Goal: Task Accomplishment & Management: Manage account settings

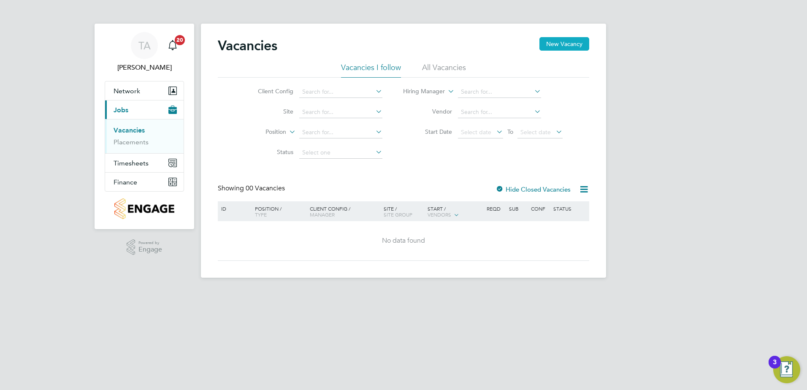
click at [564, 44] on button "New Vacancy" at bounding box center [564, 44] width 50 height 14
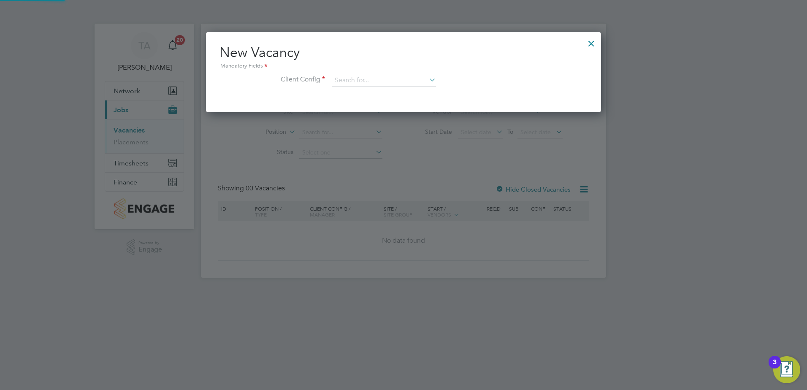
scroll to position [80, 396]
click at [353, 74] on input at bounding box center [384, 80] width 104 height 13
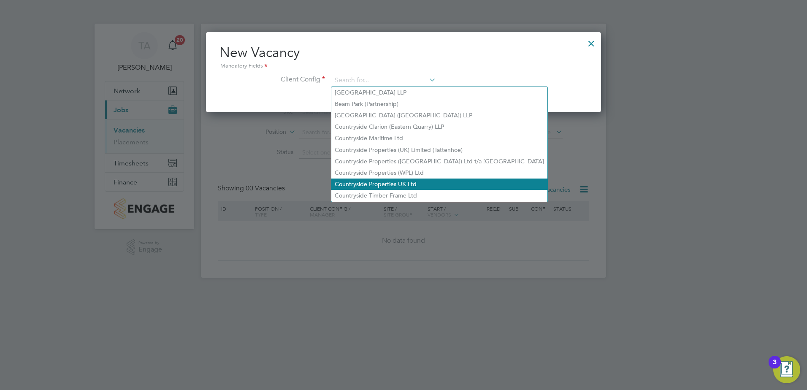
click at [376, 182] on li "Countryside Properties UK Ltd" at bounding box center [439, 184] width 216 height 11
type input "Countryside Properties UK Ltd"
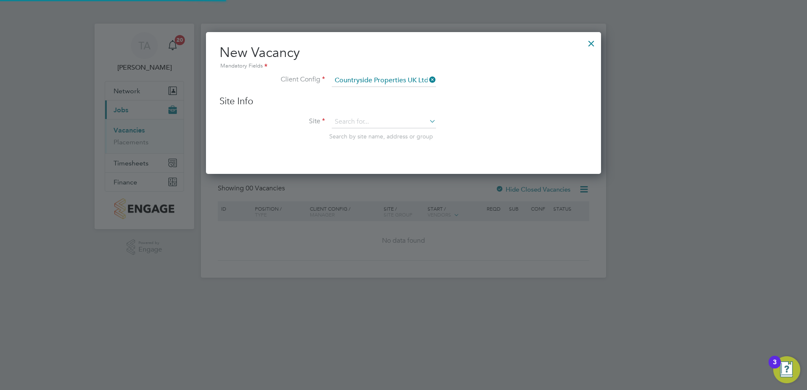
scroll to position [143, 396]
click at [348, 124] on input at bounding box center [384, 122] width 104 height 13
click at [346, 135] on b "Holden" at bounding box center [345, 133] width 20 height 7
type input "Holden Ford"
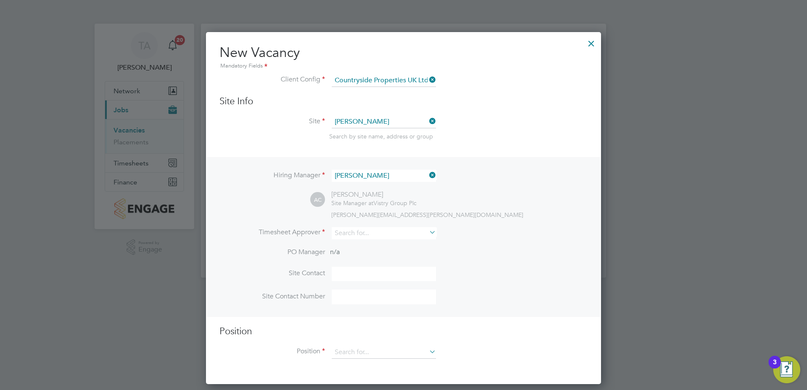
click at [385, 168] on div "Hiring Manager Alex Carroll AC Alex Carroll Site Manager at Vistry Group Plc al…" at bounding box center [403, 237] width 393 height 160
click at [352, 234] on input at bounding box center [384, 233] width 104 height 12
click at [369, 255] on li "Alex C arroll" at bounding box center [383, 256] width 105 height 11
type input "Alex Carroll"
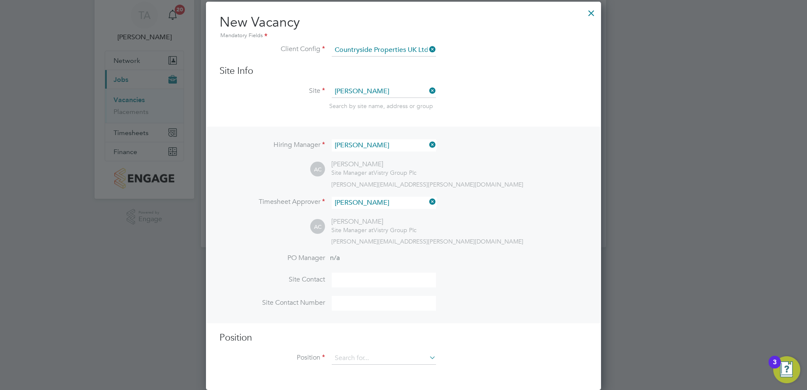
scroll to position [31, 0]
click at [352, 363] on input at bounding box center [384, 358] width 104 height 13
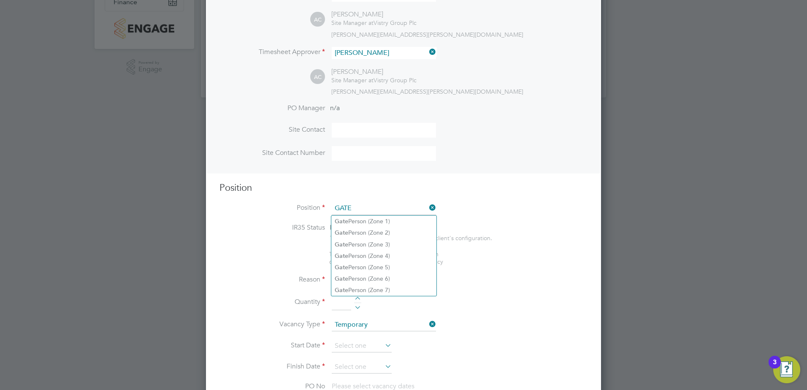
scroll to position [200, 0]
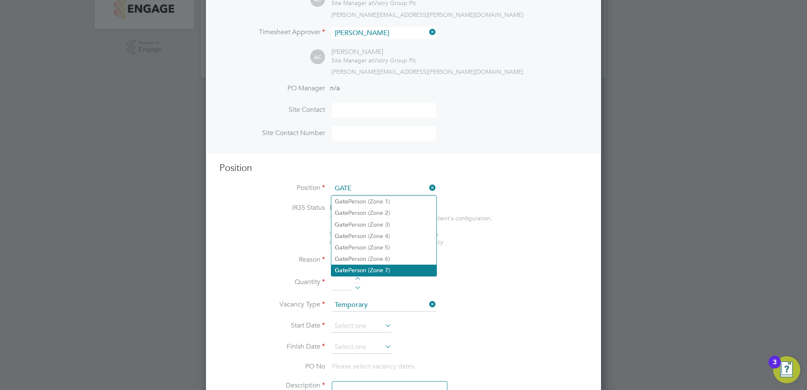
click at [372, 270] on li "Gate Person (Zone 7)" at bounding box center [383, 270] width 105 height 11
type input "Gate Person (Zone 7)"
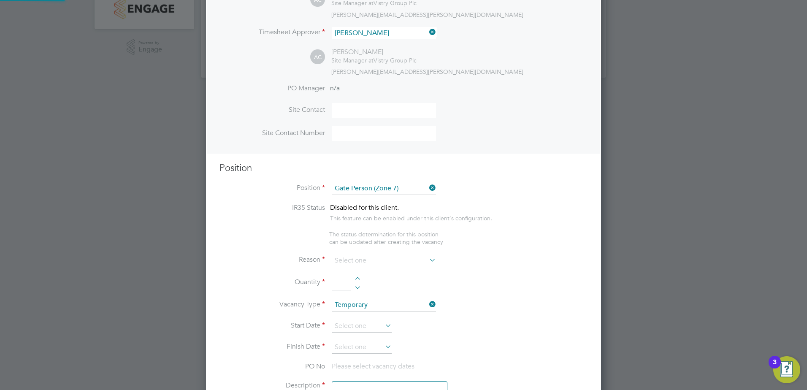
type textarea "• Welcoming visitors and signing visitors in and out of site • Checking CSCS ca…"
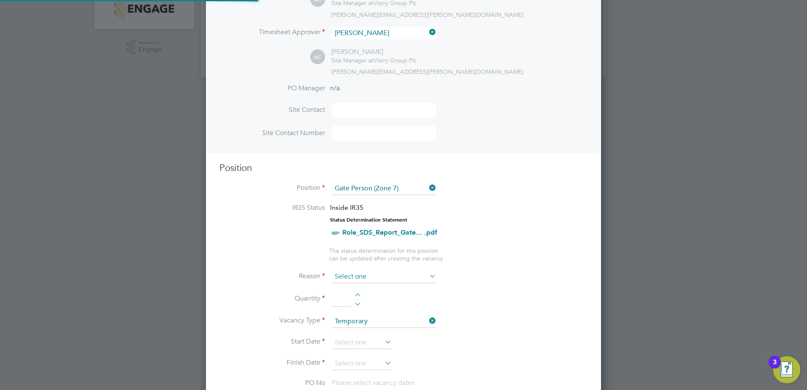
scroll to position [25, 44]
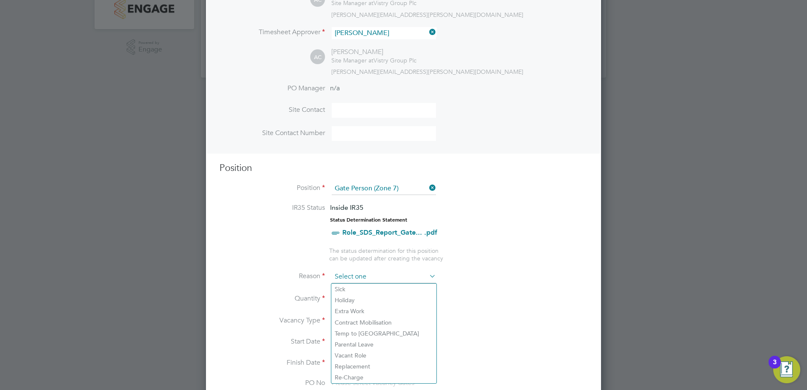
click at [358, 280] on input at bounding box center [384, 277] width 104 height 13
click at [354, 299] on li "Holiday" at bounding box center [383, 300] width 105 height 11
type input "Holiday"
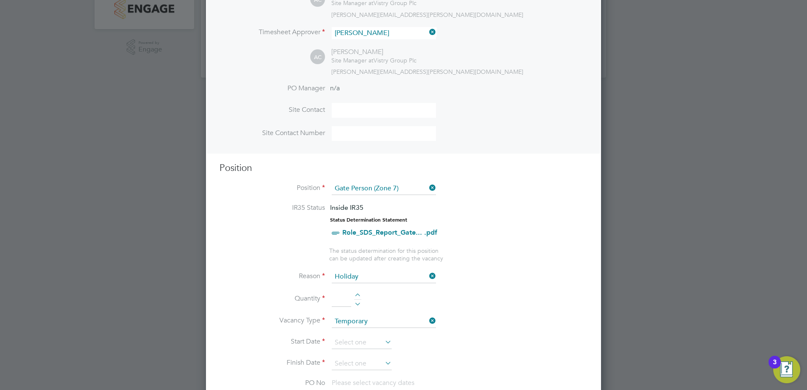
click at [355, 296] on div at bounding box center [357, 296] width 7 height 6
type input "1"
click at [347, 344] on input at bounding box center [362, 342] width 60 height 13
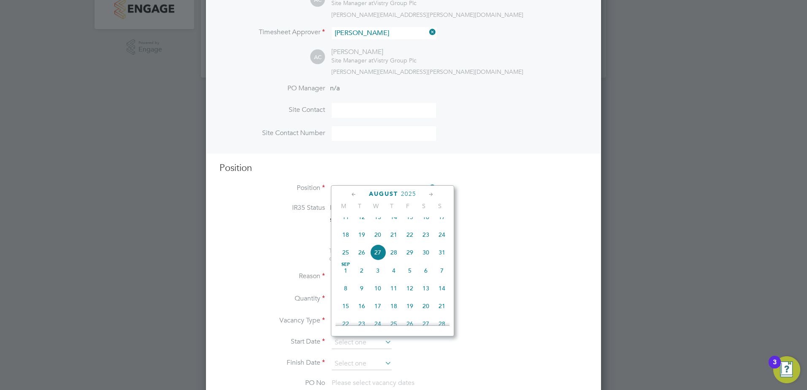
click at [361, 259] on span "26" at bounding box center [362, 252] width 16 height 16
type input "26 Aug 2025"
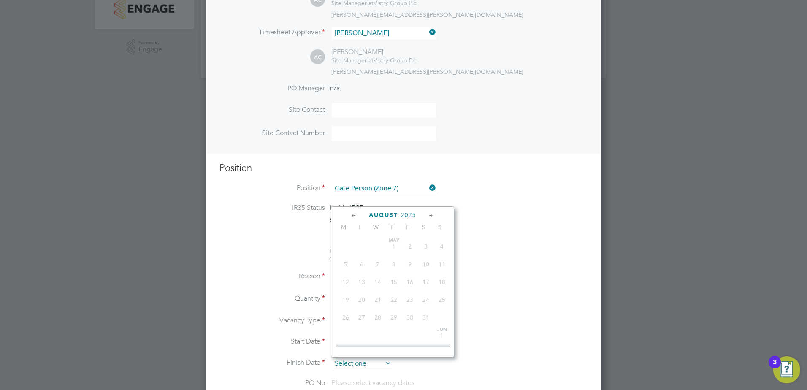
click at [357, 363] on input at bounding box center [362, 364] width 60 height 13
click at [363, 282] on span "26" at bounding box center [362, 274] width 16 height 16
type input "26 Aug 2025"
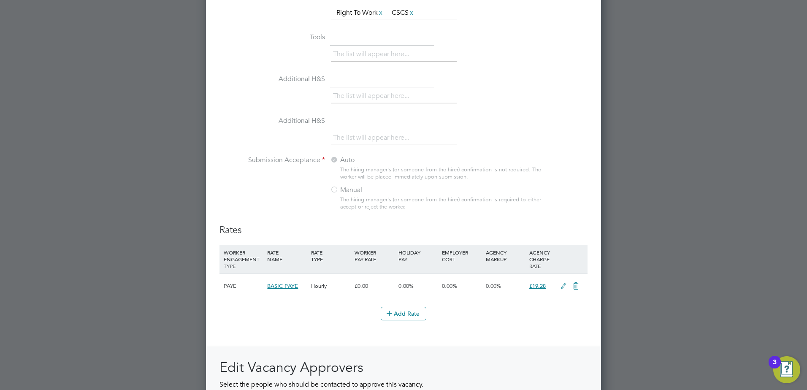
scroll to position [920, 0]
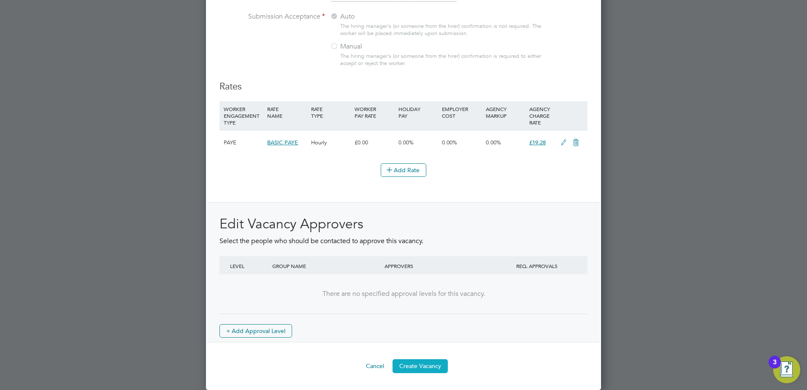
click at [428, 366] on button "Create Vacancy" at bounding box center [420, 366] width 55 height 14
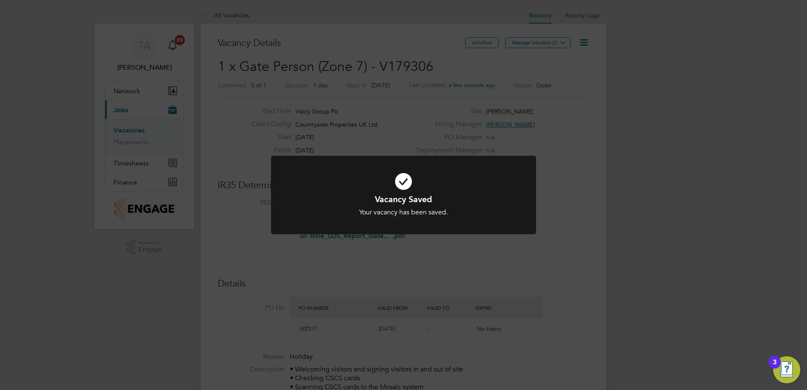
click at [569, 141] on div "Vacancy Saved Your vacancy has been saved. Cancel Okay" at bounding box center [403, 195] width 807 height 390
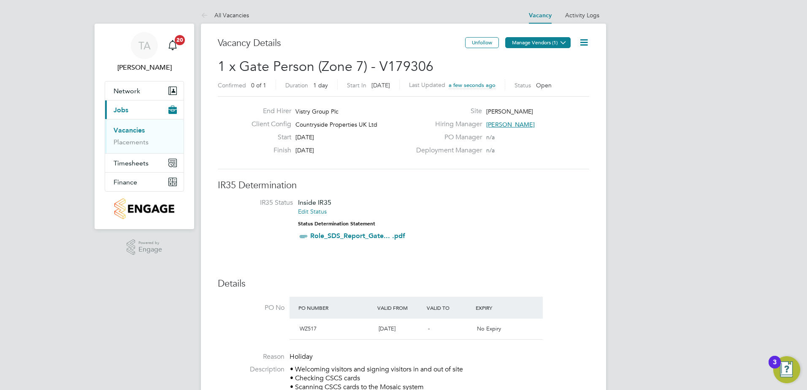
click at [541, 42] on button "Manage Vendors (1)" at bounding box center [537, 42] width 65 height 11
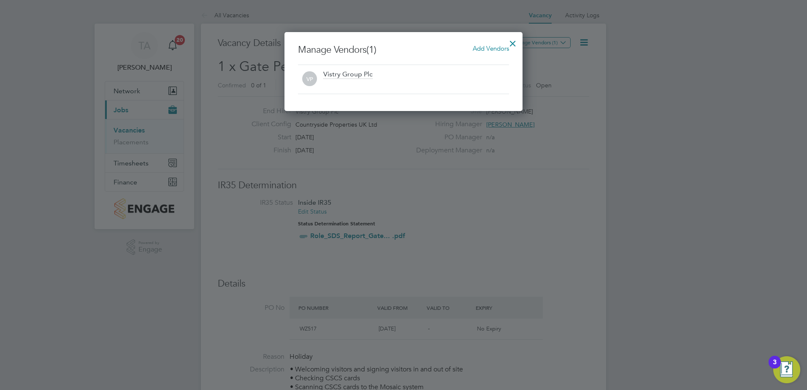
click at [497, 51] on span "Add Vendors" at bounding box center [491, 48] width 36 height 8
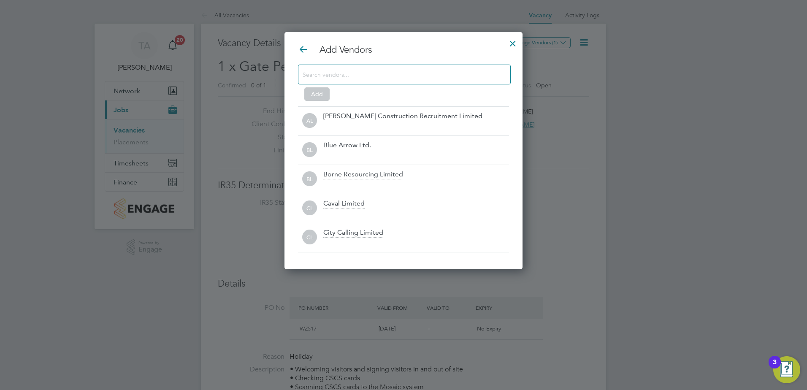
click at [465, 75] on input at bounding box center [398, 74] width 190 height 11
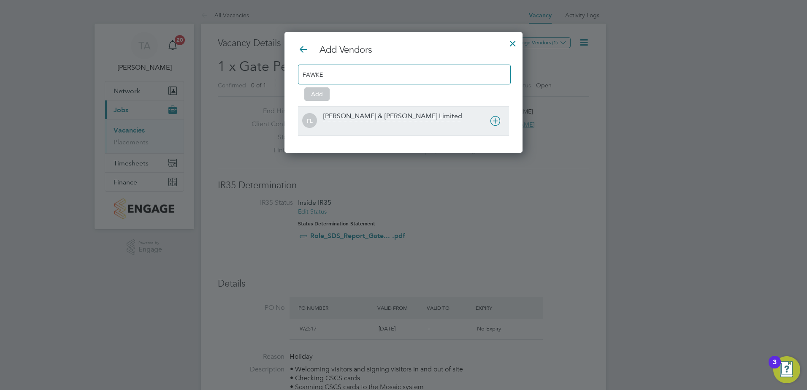
type input "FAWKE"
click at [353, 113] on div "[PERSON_NAME] & [PERSON_NAME] Limited" at bounding box center [392, 116] width 139 height 9
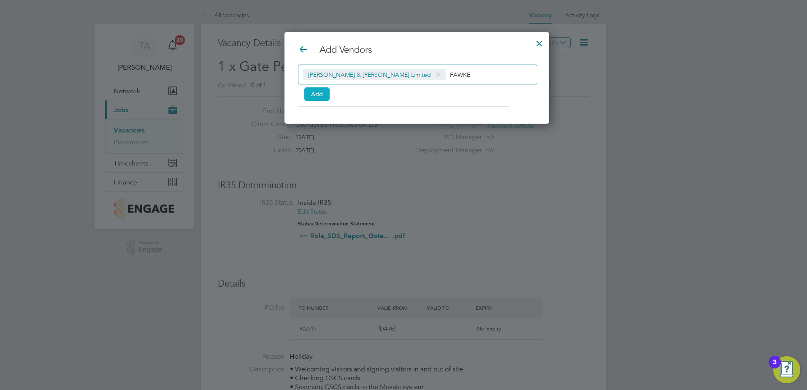
click at [322, 98] on button "Add" at bounding box center [316, 94] width 25 height 14
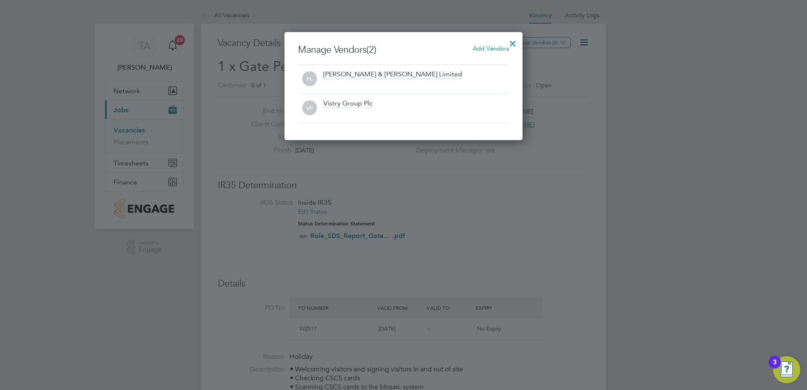
click at [509, 43] on div at bounding box center [512, 41] width 15 height 15
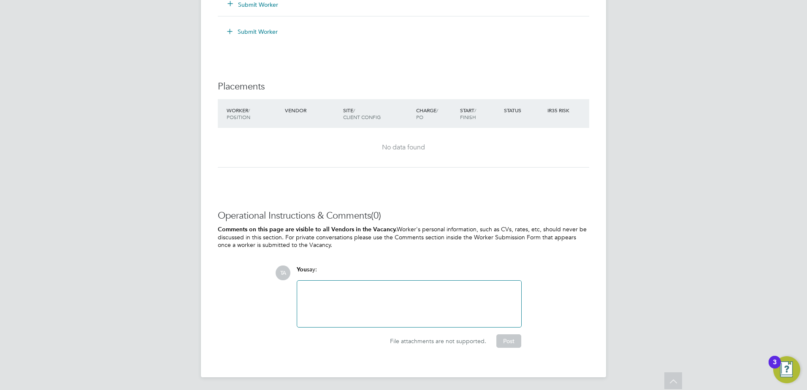
click at [407, 292] on div at bounding box center [409, 304] width 214 height 36
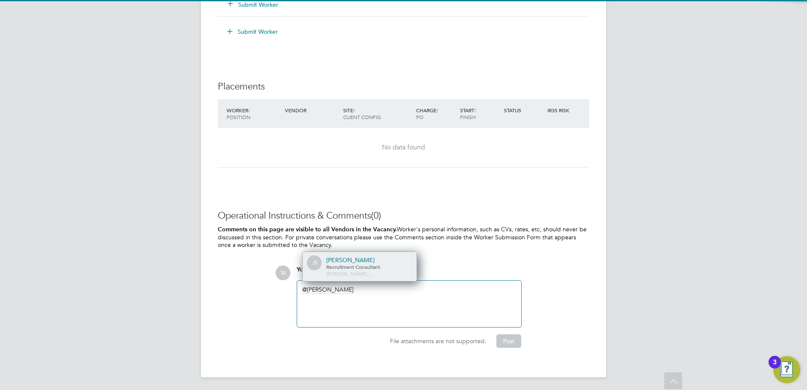
click at [380, 264] on div "[PERSON_NAME]" at bounding box center [368, 260] width 84 height 8
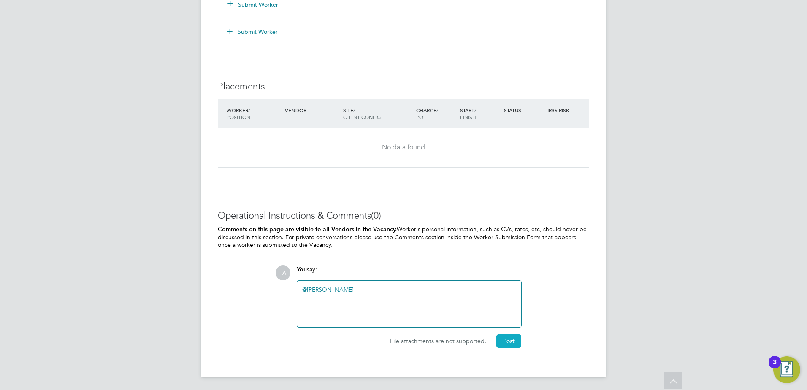
click at [514, 346] on button "Post" at bounding box center [508, 341] width 25 height 14
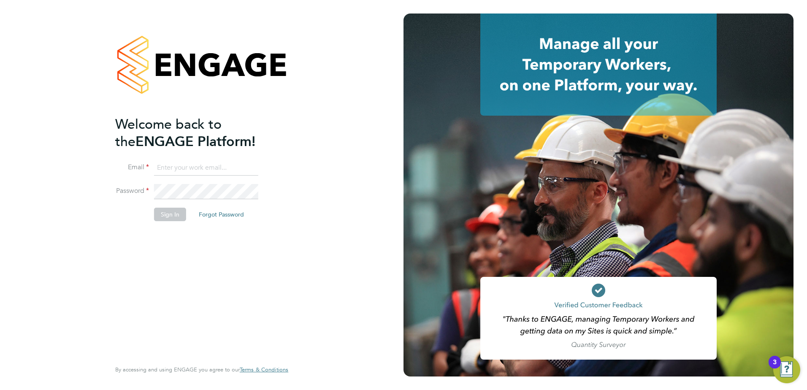
type input "tom.axon@vistry.co.uk"
click at [167, 208] on button "Sign In" at bounding box center [170, 215] width 32 height 14
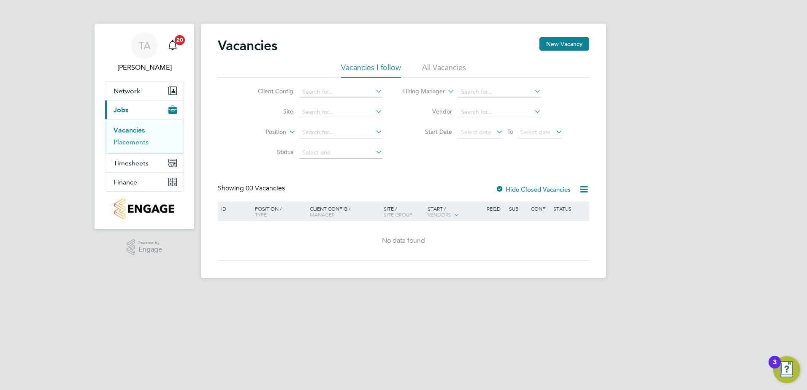
drag, startPoint x: 122, startPoint y: 141, endPoint x: 153, endPoint y: 135, distance: 32.1
click at [122, 141] on link "Placements" at bounding box center [131, 142] width 35 height 8
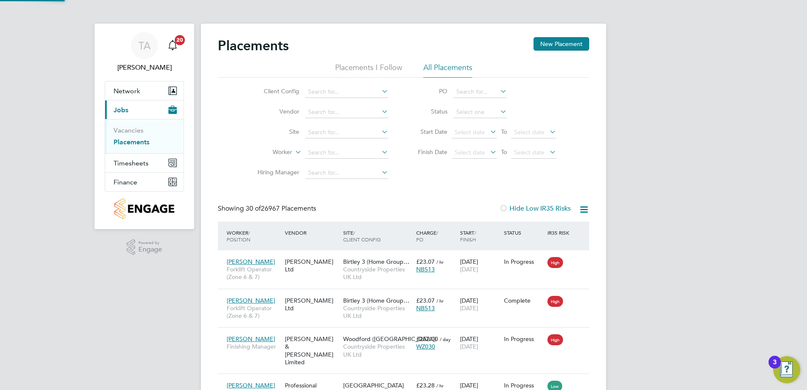
drag, startPoint x: 336, startPoint y: 132, endPoint x: 345, endPoint y: 125, distance: 11.7
click at [337, 131] on input at bounding box center [346, 133] width 83 height 12
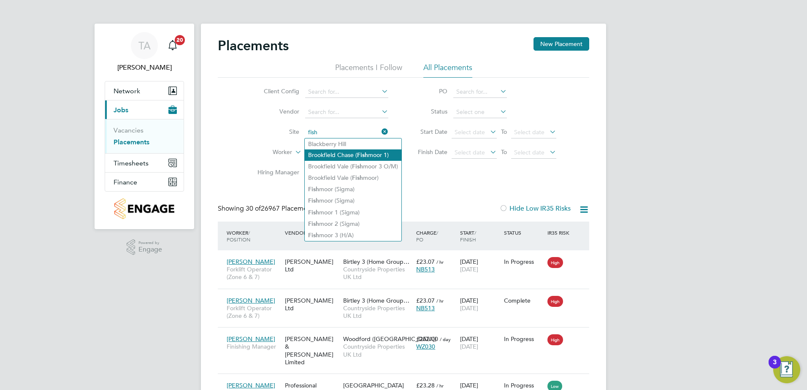
click at [330, 153] on li "Brookfield Chase ( Fish moor 1)" at bounding box center [353, 154] width 97 height 11
type input "Brookfield Chase (Fishmoor 1)"
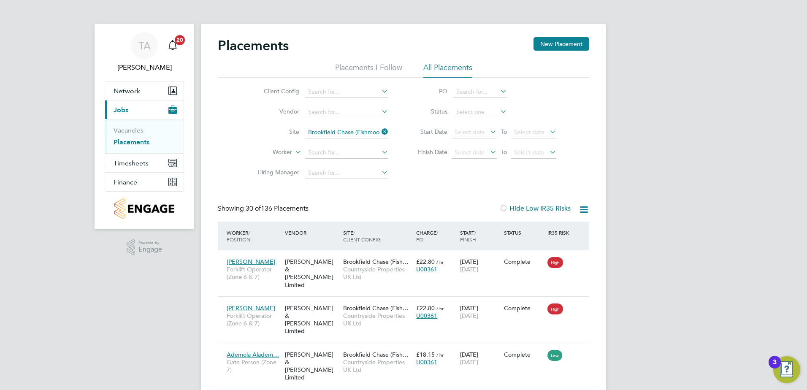
click at [380, 135] on icon at bounding box center [380, 132] width 0 height 12
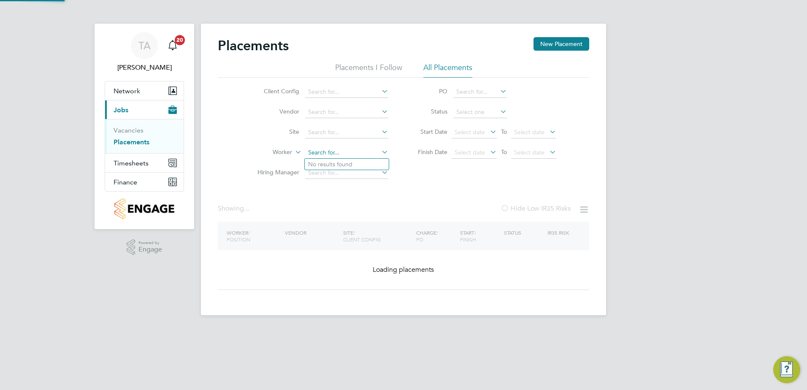
click at [360, 152] on input at bounding box center [346, 153] width 83 height 12
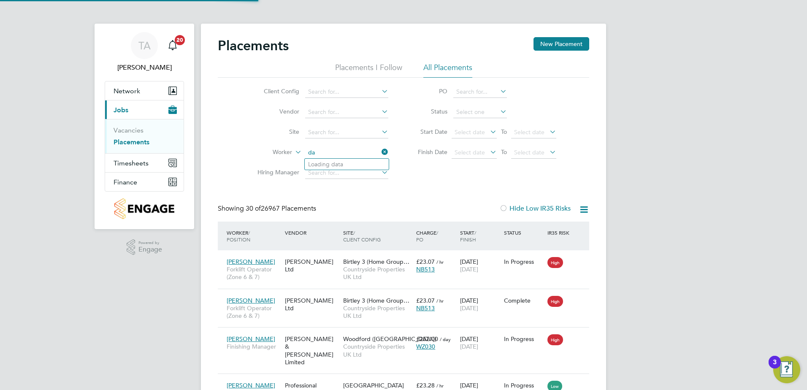
type input "d"
click at [325, 132] on input at bounding box center [346, 133] width 83 height 12
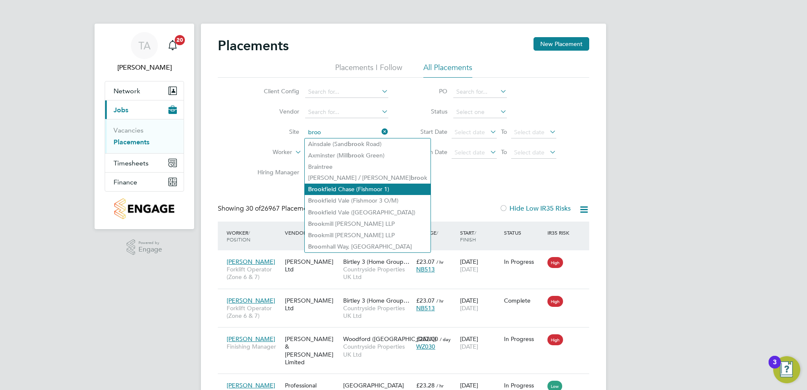
click at [343, 187] on li "Broo kfield Chase (Fishmoor 1)" at bounding box center [368, 189] width 126 height 11
type input "Brookfield Chase (Fishmoor 1)"
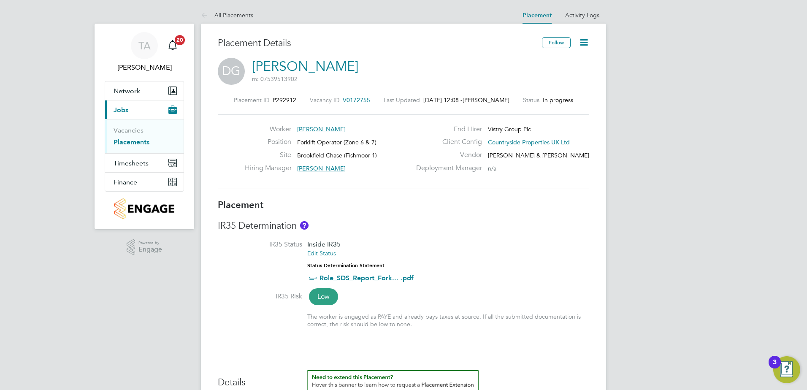
click at [586, 41] on icon at bounding box center [584, 42] width 11 height 11
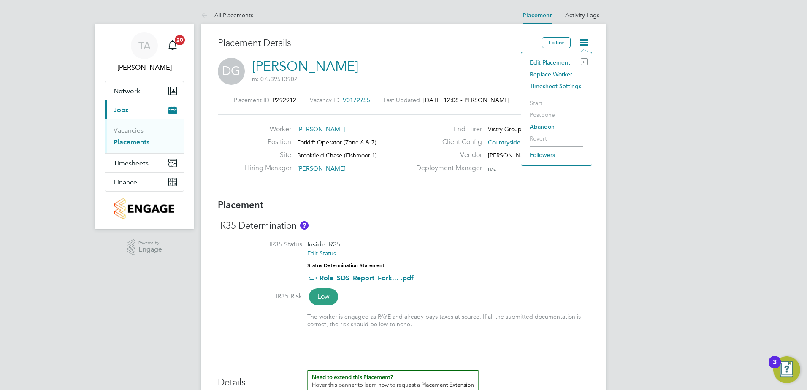
click at [552, 62] on li "Edit Placement e" at bounding box center [557, 63] width 62 height 12
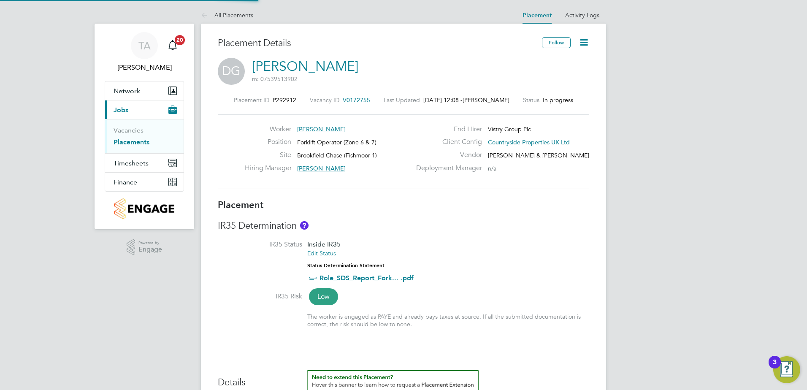
type input "[PERSON_NAME]"
type input "[DATE]"
type input "07:30"
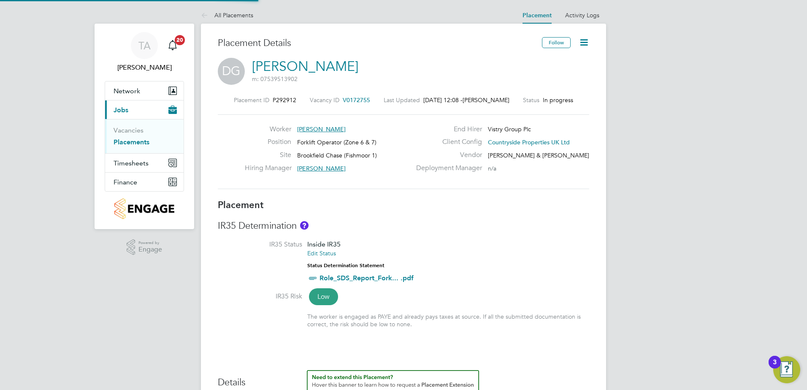
type input "16:30"
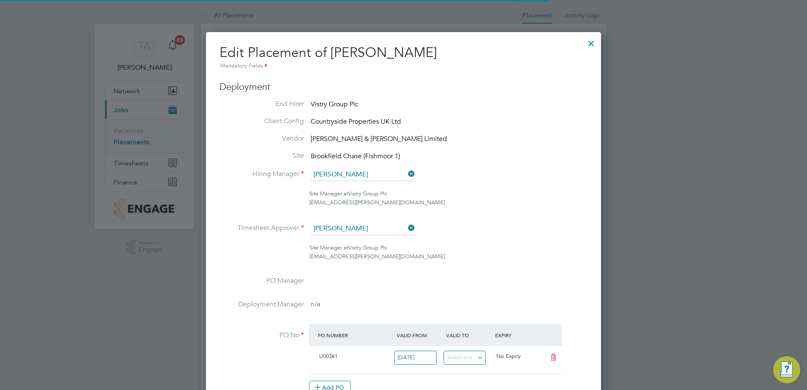
scroll to position [4, 4]
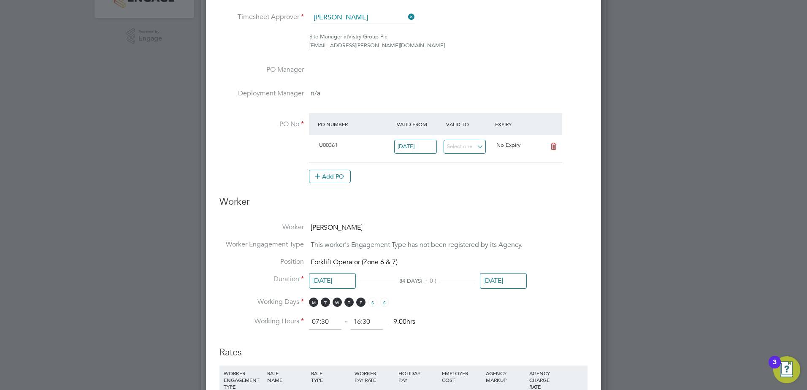
click at [500, 279] on input "[DATE]" at bounding box center [503, 281] width 47 height 16
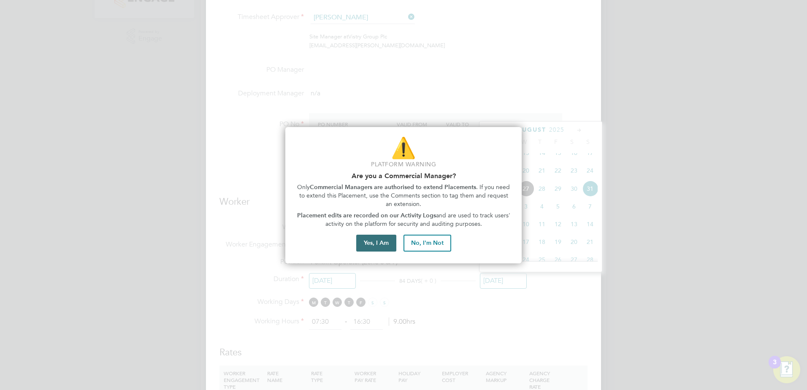
click at [375, 243] on button "Yes, I Am" at bounding box center [376, 243] width 40 height 17
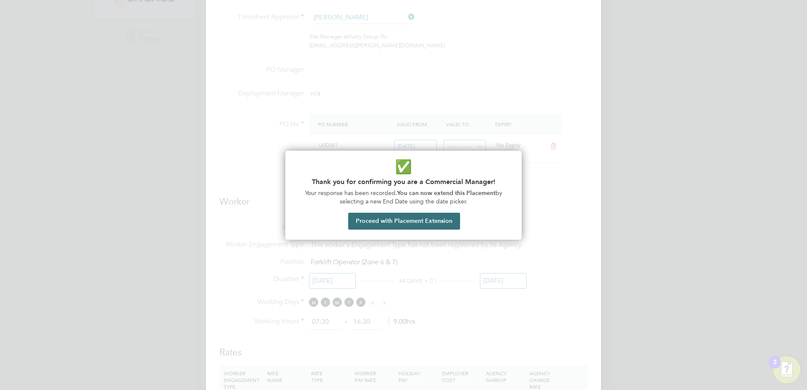
click at [424, 221] on button "Proceed with Placement Extension" at bounding box center [404, 221] width 112 height 17
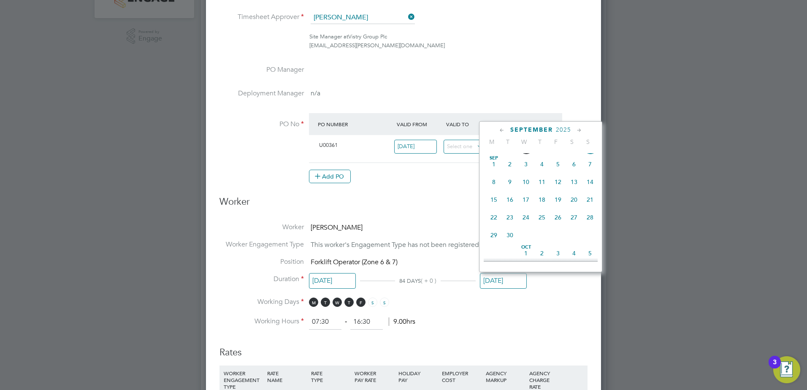
click at [509, 243] on span "30" at bounding box center [510, 235] width 16 height 16
type input "[DATE]"
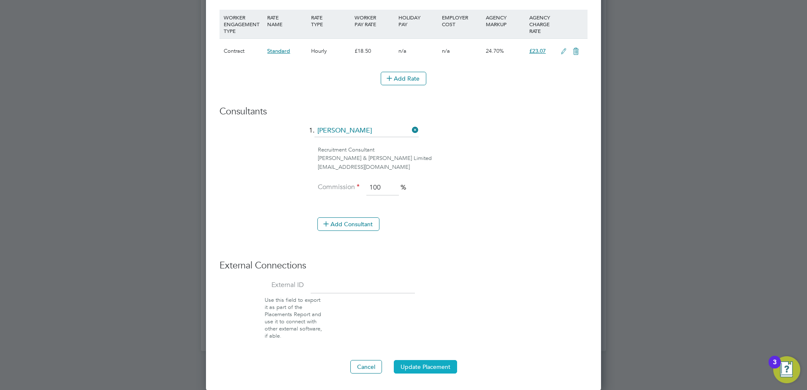
click at [432, 370] on button "Update Placement" at bounding box center [425, 367] width 63 height 14
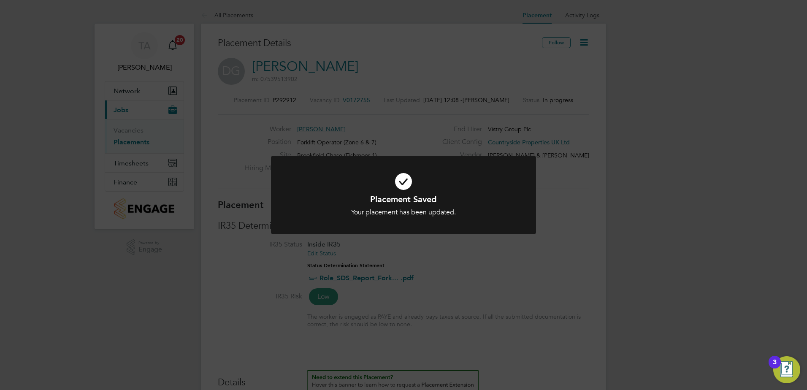
click at [720, 170] on div "Placement Saved Your placement has been updated. Cancel Okay" at bounding box center [403, 195] width 807 height 390
